Goal: Task Accomplishment & Management: Manage account settings

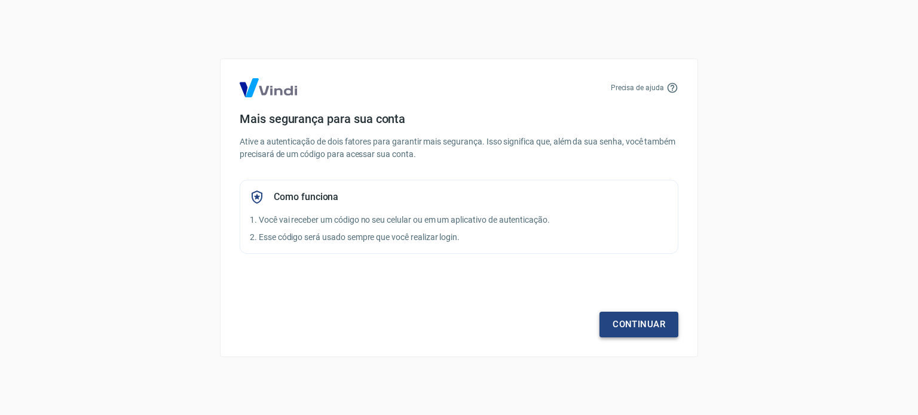
click at [643, 313] on link "Continuar" at bounding box center [638, 324] width 79 height 25
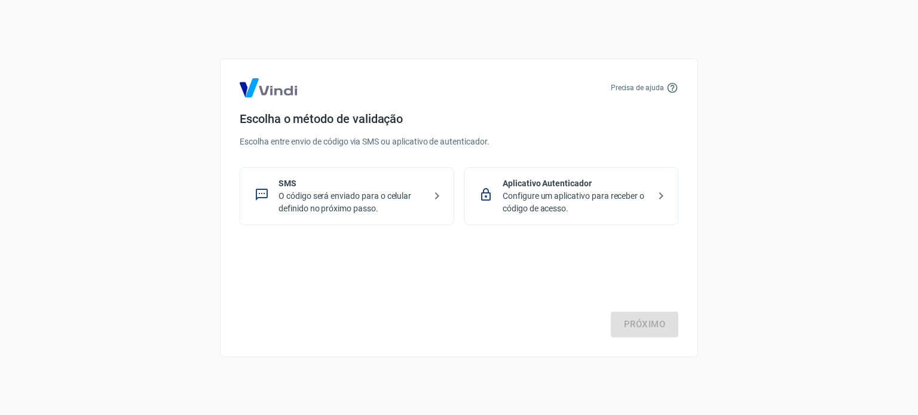
click at [362, 195] on p "O código será enviado para o celular definido no próximo passo." at bounding box center [351, 202] width 146 height 25
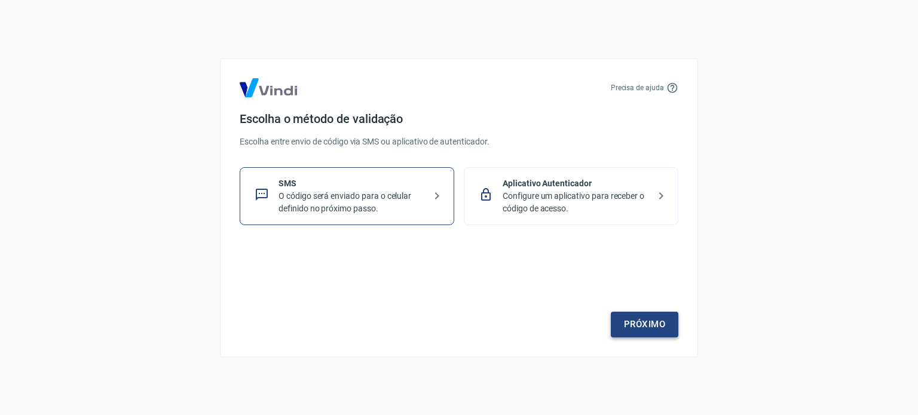
click at [663, 325] on link "Próximo" at bounding box center [645, 324] width 68 height 25
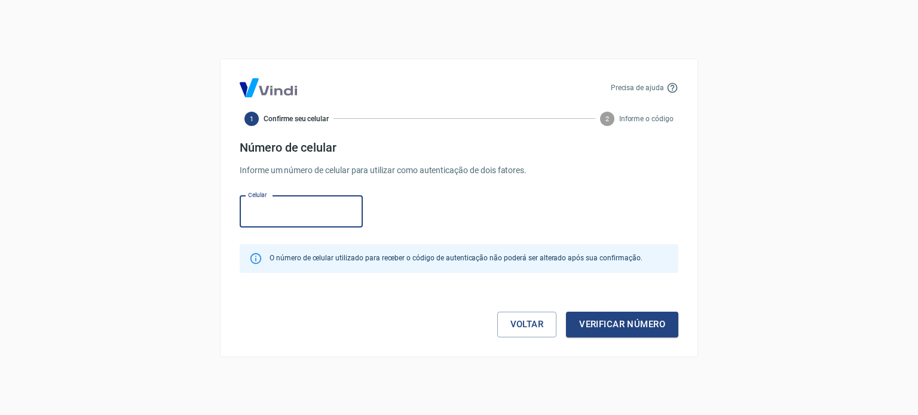
click at [311, 199] on input "Celular" at bounding box center [301, 212] width 123 height 32
type input "[PHONE_NUMBER]"
click at [664, 329] on button "Verificar número" at bounding box center [622, 324] width 112 height 25
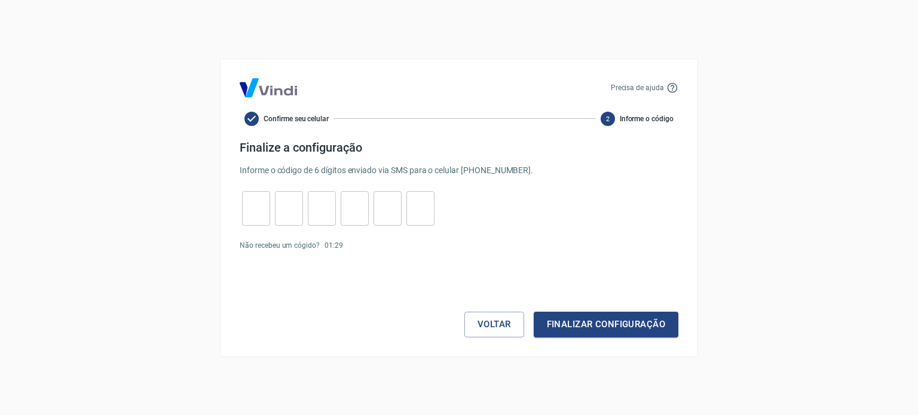
click at [241, 206] on div "​ ​ ​ ​ ​ ​" at bounding box center [338, 208] width 197 height 35
click at [244, 210] on input "tel" at bounding box center [256, 208] width 28 height 26
type input "2"
type input "6"
type input "9"
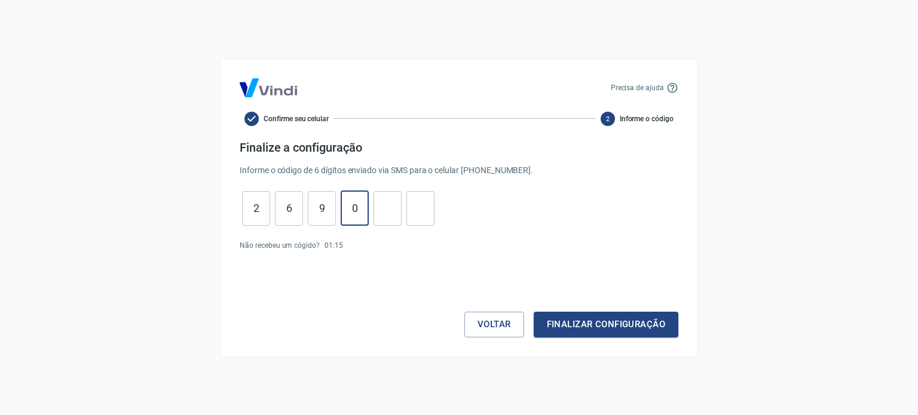
type input "0"
type input "4"
type input "2"
click at [534, 312] on button "Finalizar configuração" at bounding box center [606, 324] width 145 height 25
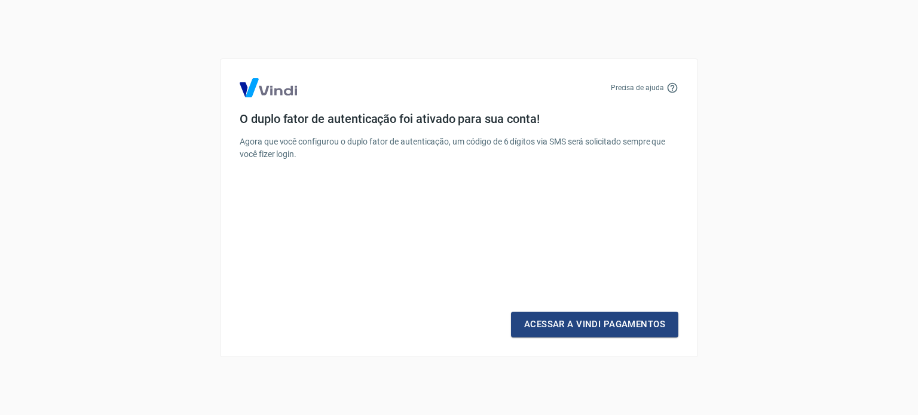
click at [628, 344] on div "Precisa de ajuda O duplo fator de autenticação foi ativado para sua conta! Agor…" at bounding box center [459, 208] width 478 height 299
click at [636, 323] on link "Acessar a Vindi Pagamentos" at bounding box center [594, 324] width 167 height 25
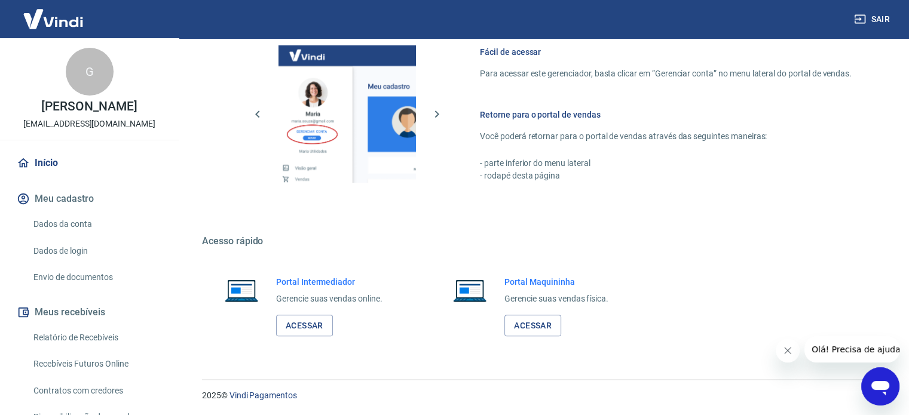
scroll to position [745, 0]
